Goal: Find specific page/section: Find specific page/section

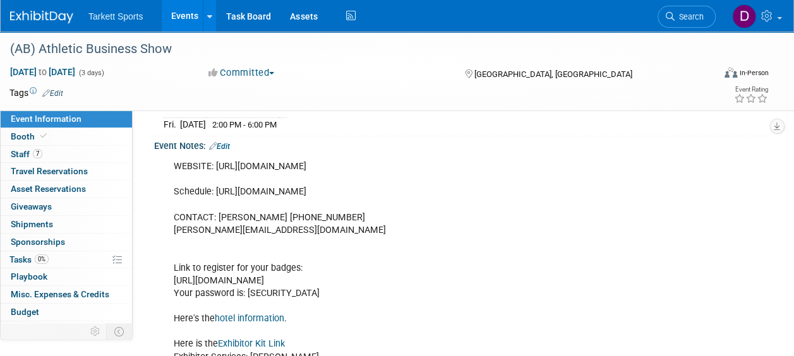
scroll to position [224, 0]
click at [249, 313] on link "hotel information" at bounding box center [249, 318] width 69 height 11
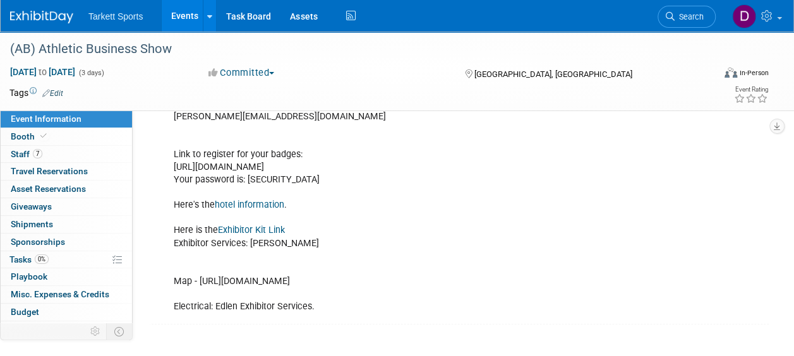
scroll to position [338, 0]
click at [247, 199] on link "hotel information" at bounding box center [249, 204] width 69 height 11
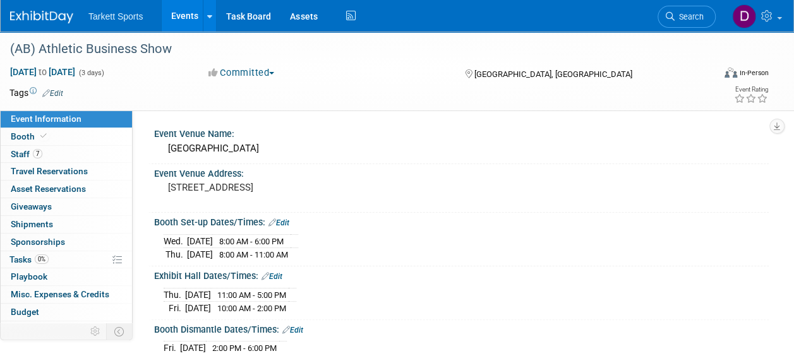
scroll to position [3, 0]
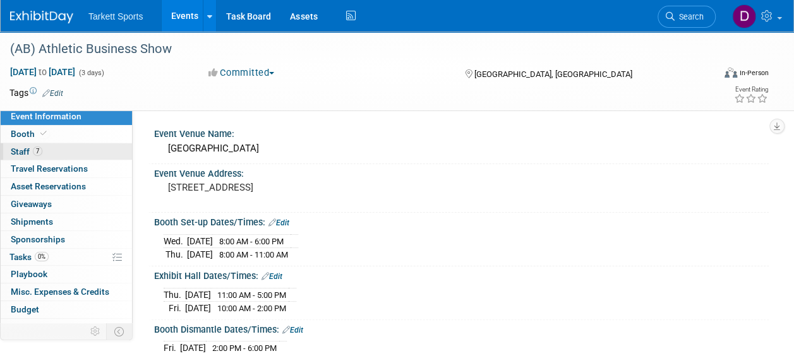
click at [26, 152] on span "Staff 7" at bounding box center [27, 152] width 32 height 10
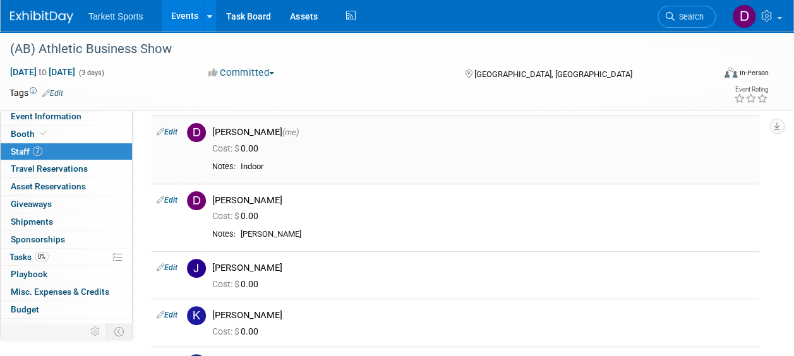
scroll to position [0, 0]
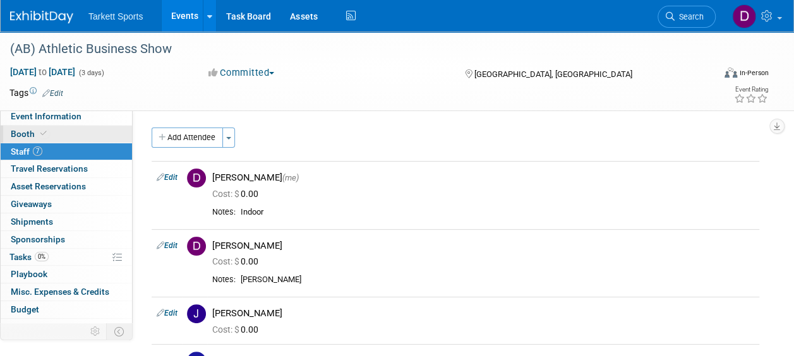
click at [38, 135] on span at bounding box center [43, 133] width 11 height 9
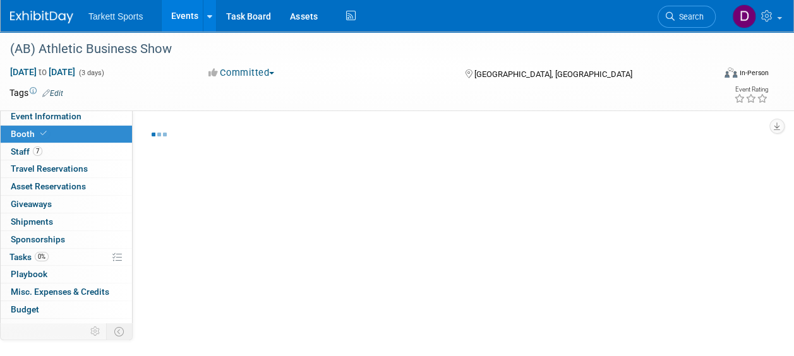
select select "FieldTurf, [PERSON_NAME], Indoor"
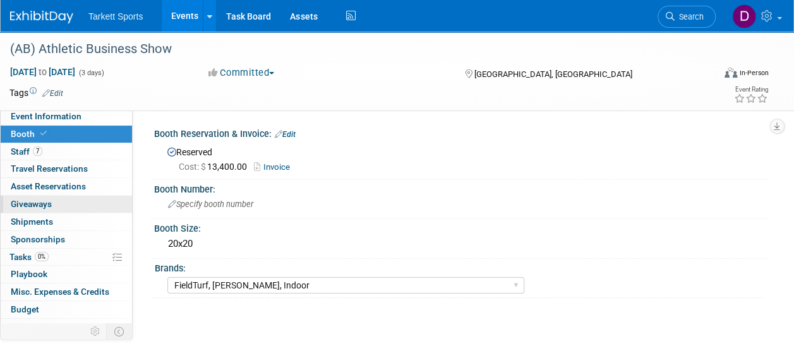
click at [44, 201] on span "Giveaways 0" at bounding box center [31, 204] width 41 height 10
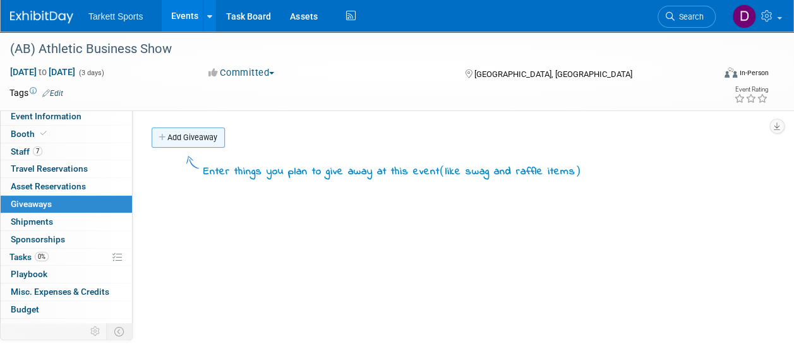
click at [162, 135] on icon at bounding box center [163, 138] width 9 height 8
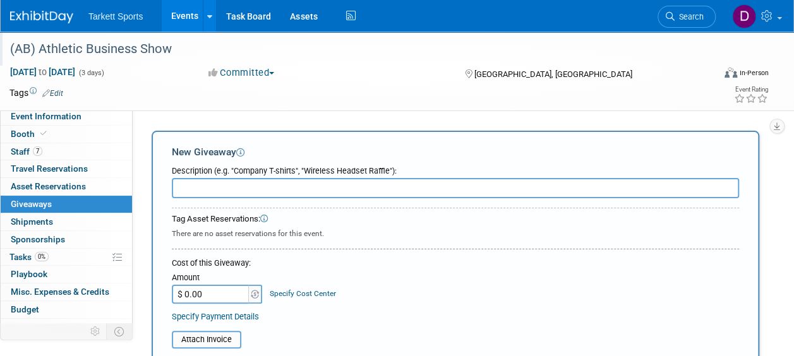
click at [360, 56] on div "(AB) Athletic Business Show" at bounding box center [355, 49] width 698 height 23
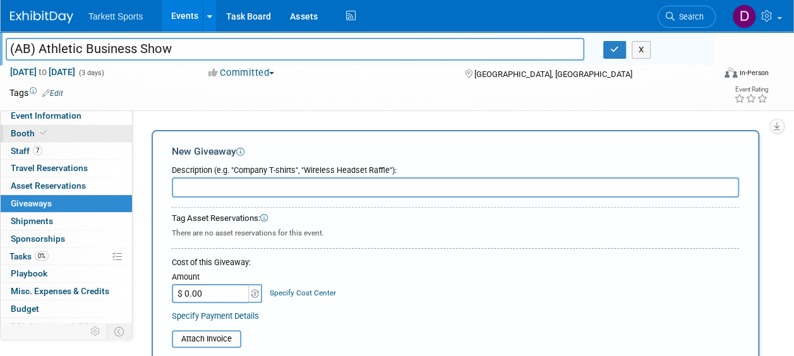
click at [57, 135] on link "Booth" at bounding box center [66, 133] width 131 height 17
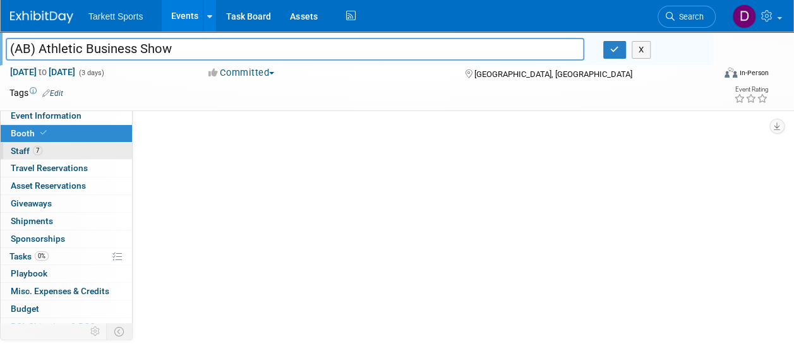
select select "FieldTurf, [PERSON_NAME], Indoor"
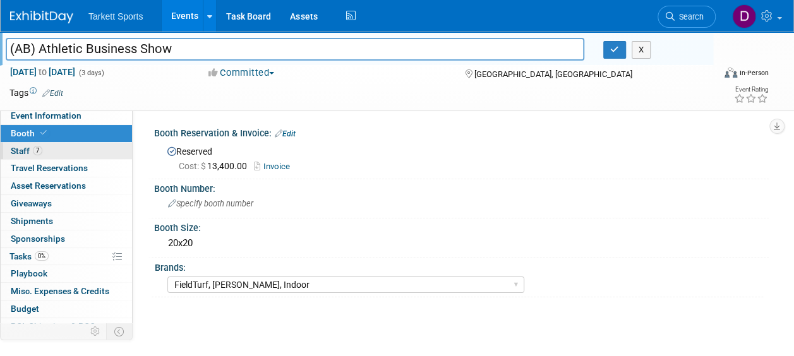
click at [35, 150] on span "7" at bounding box center [37, 150] width 9 height 9
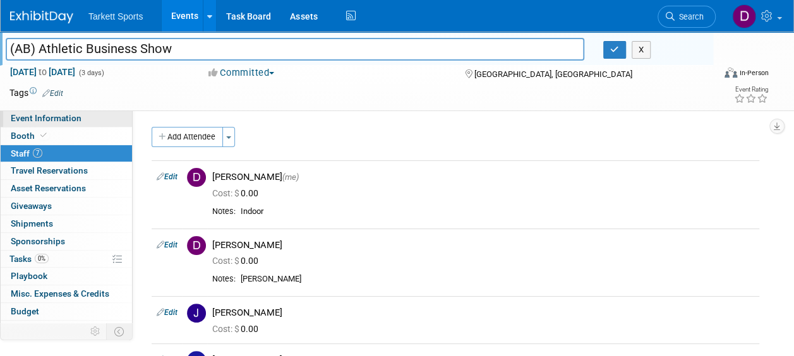
click at [52, 117] on span "Event Information" at bounding box center [46, 118] width 71 height 10
